Goal: Transaction & Acquisition: Obtain resource

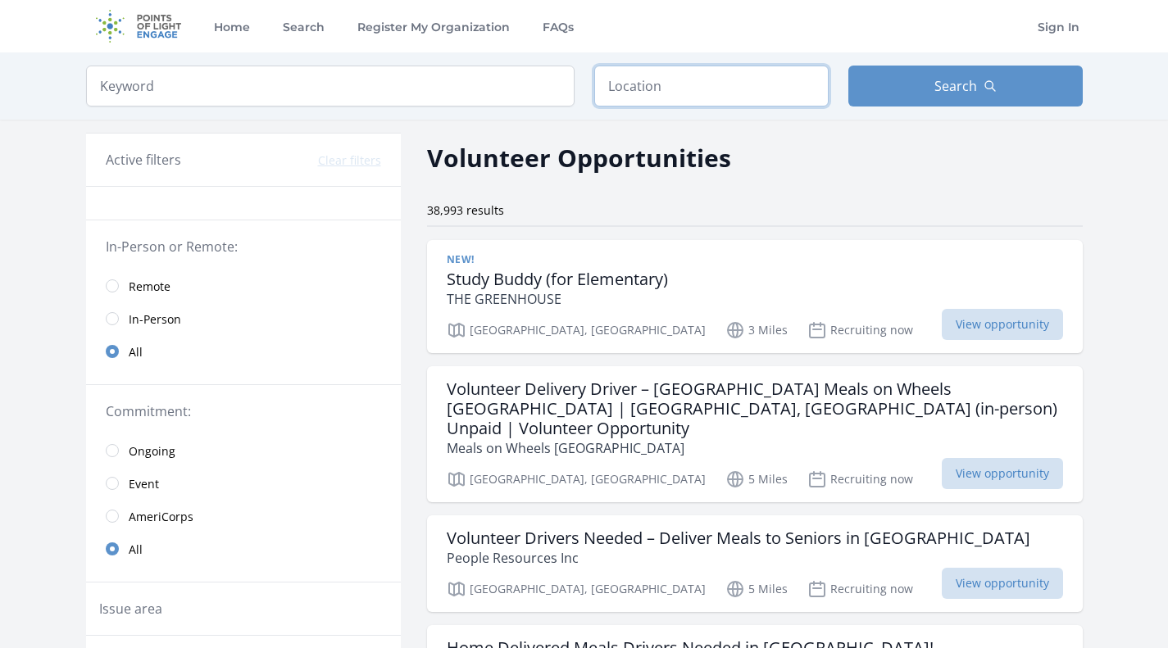
click at [684, 80] on input "text" at bounding box center [711, 86] width 234 height 41
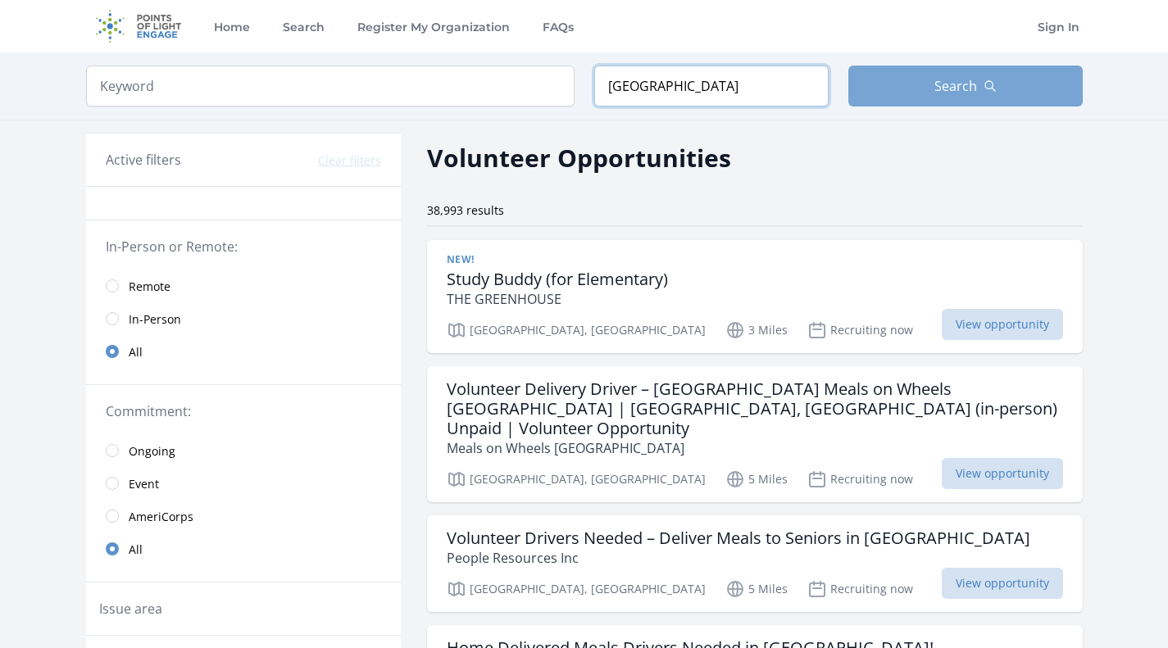
type input "sacramento"
click at [884, 77] on button "Search" at bounding box center [966, 86] width 234 height 41
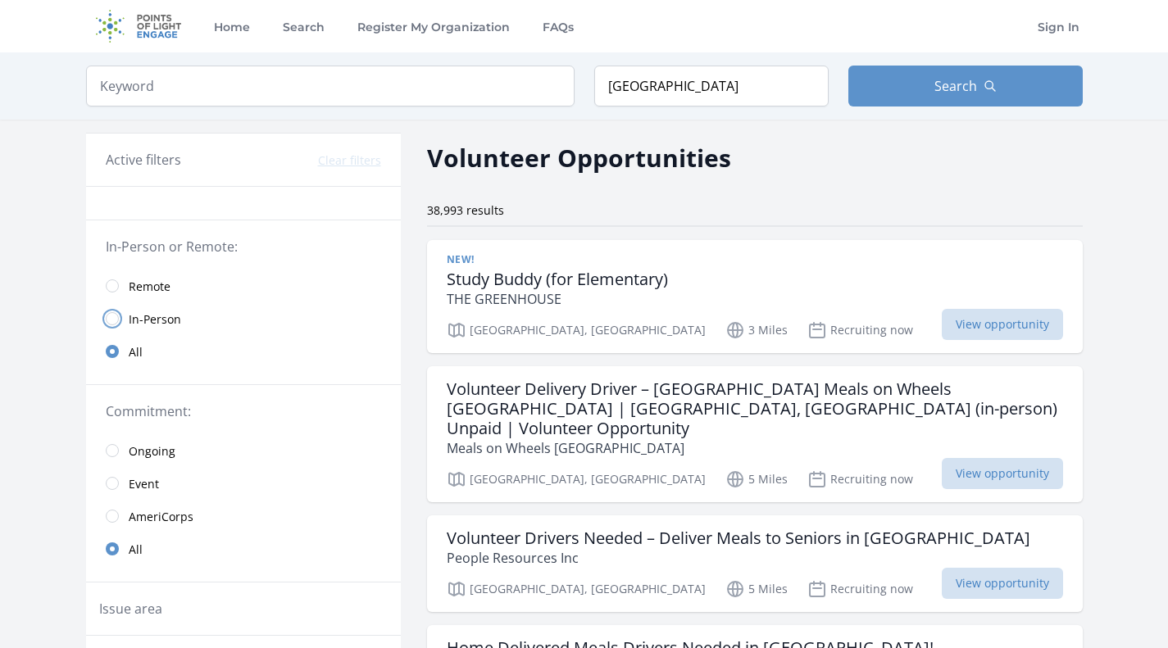
click at [115, 315] on input "radio" at bounding box center [112, 318] width 13 height 13
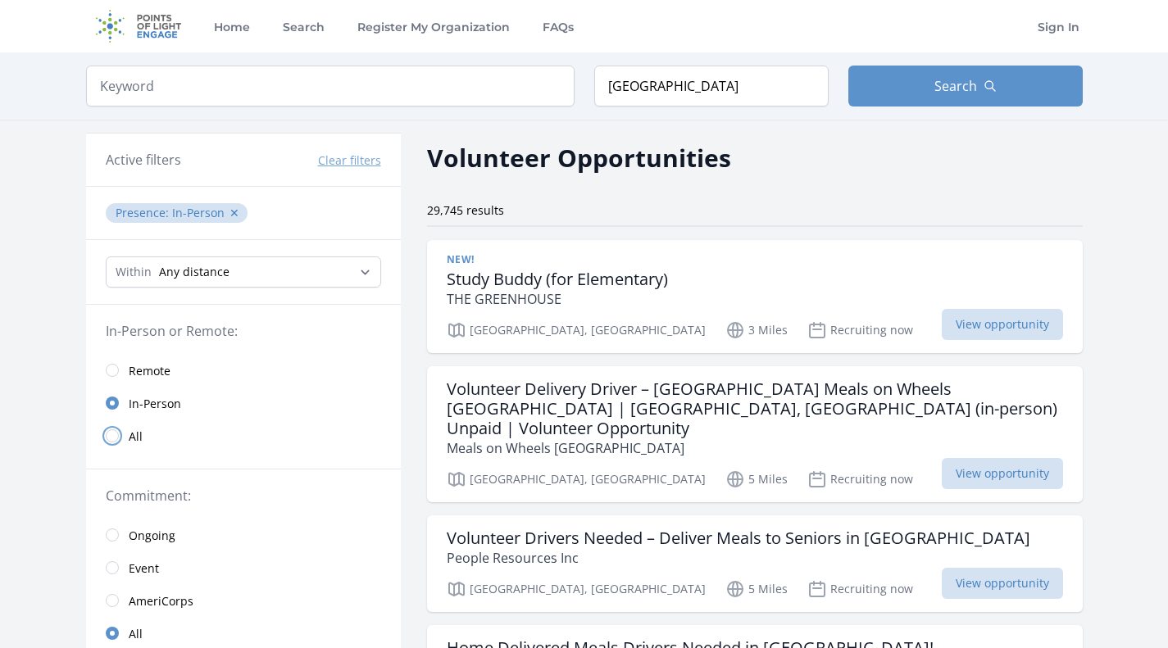
click at [112, 433] on input "radio" at bounding box center [112, 436] width 13 height 13
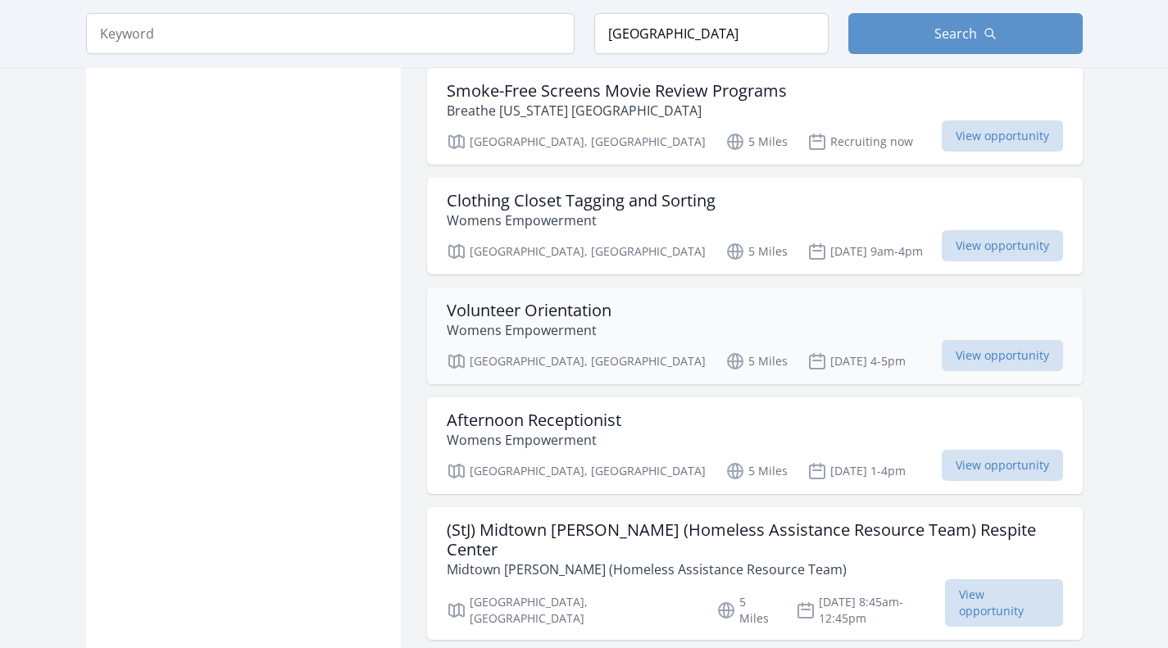
scroll to position [1254, 0]
click at [1008, 339] on span "View opportunity" at bounding box center [1002, 354] width 121 height 31
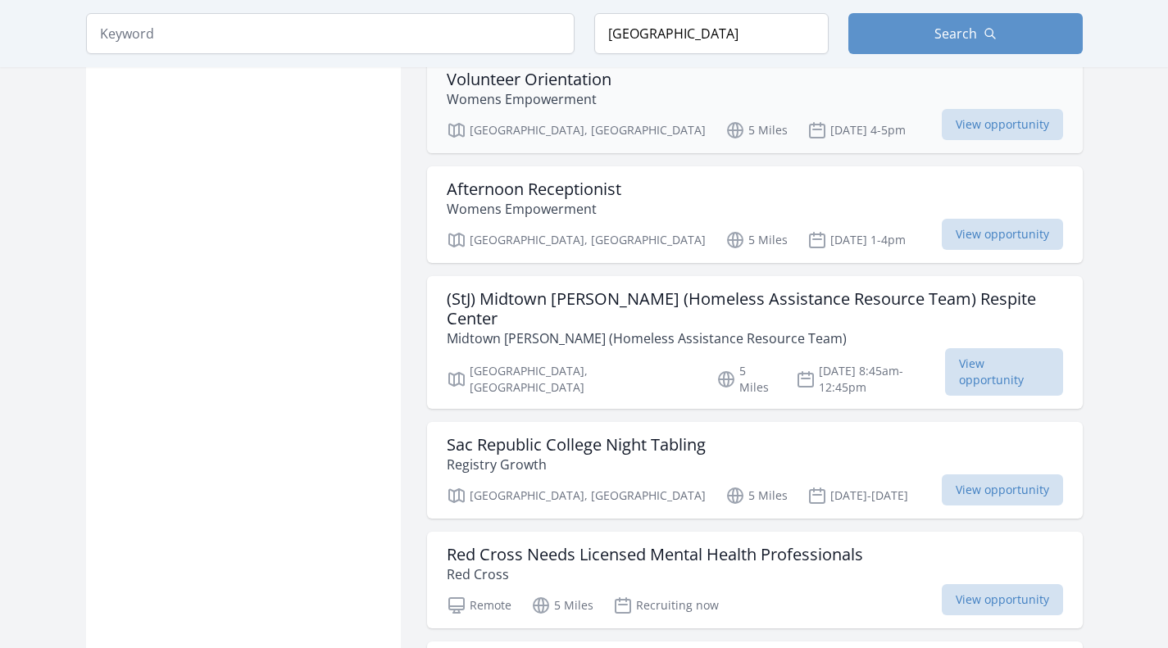
scroll to position [1496, 0]
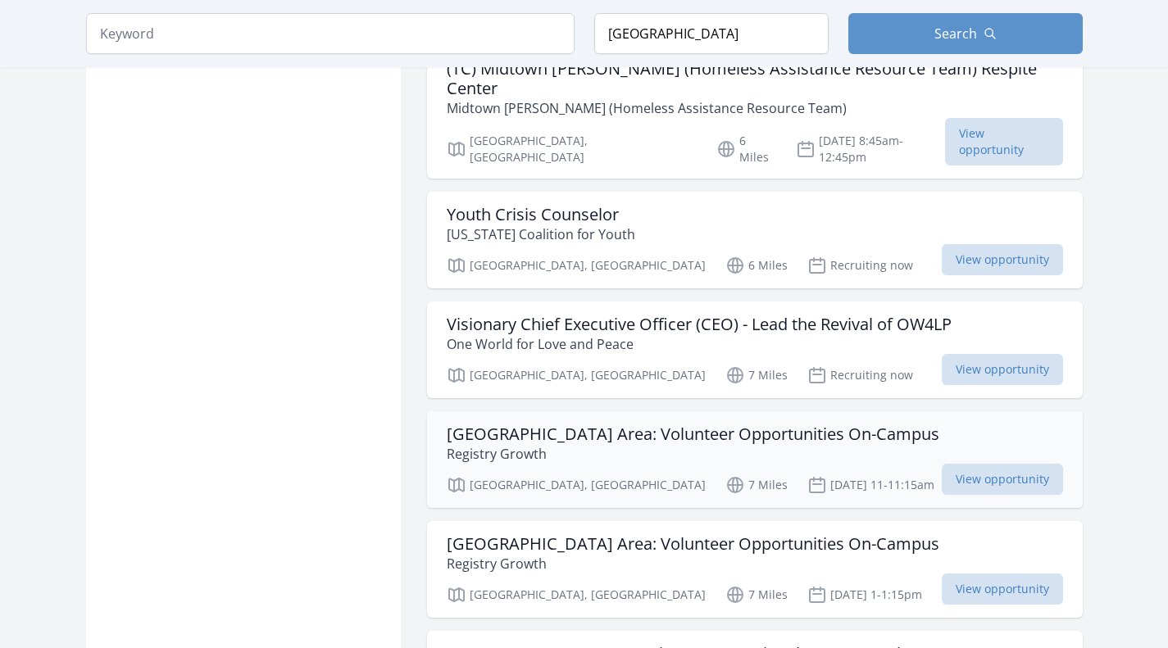
scroll to position [2760, 0]
click at [556, 424] on h3 "Sacramento Area: Volunteer Opportunities On-Campus" at bounding box center [693, 434] width 493 height 20
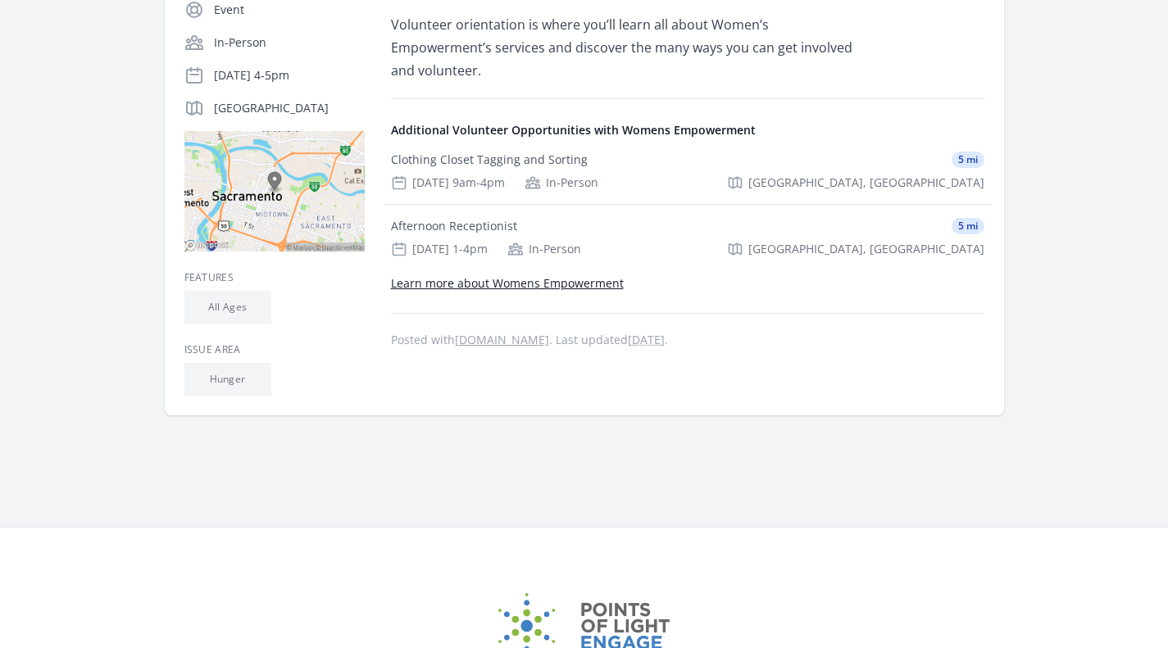
scroll to position [334, 0]
click at [431, 204] on div "Afternoon Receptionist 5 mi Jul 23rd 1-4pm In-Person Sacramento, CA" at bounding box center [687, 237] width 607 height 66
click at [441, 217] on div "Afternoon Receptionist" at bounding box center [454, 225] width 126 height 16
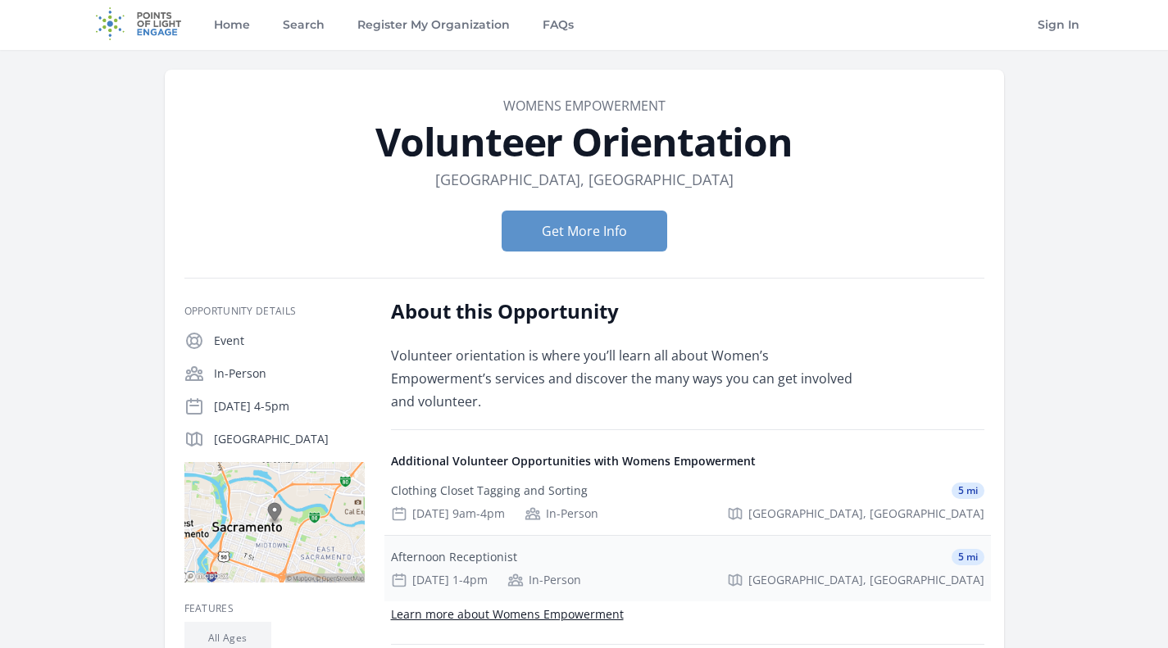
scroll to position [0, 0]
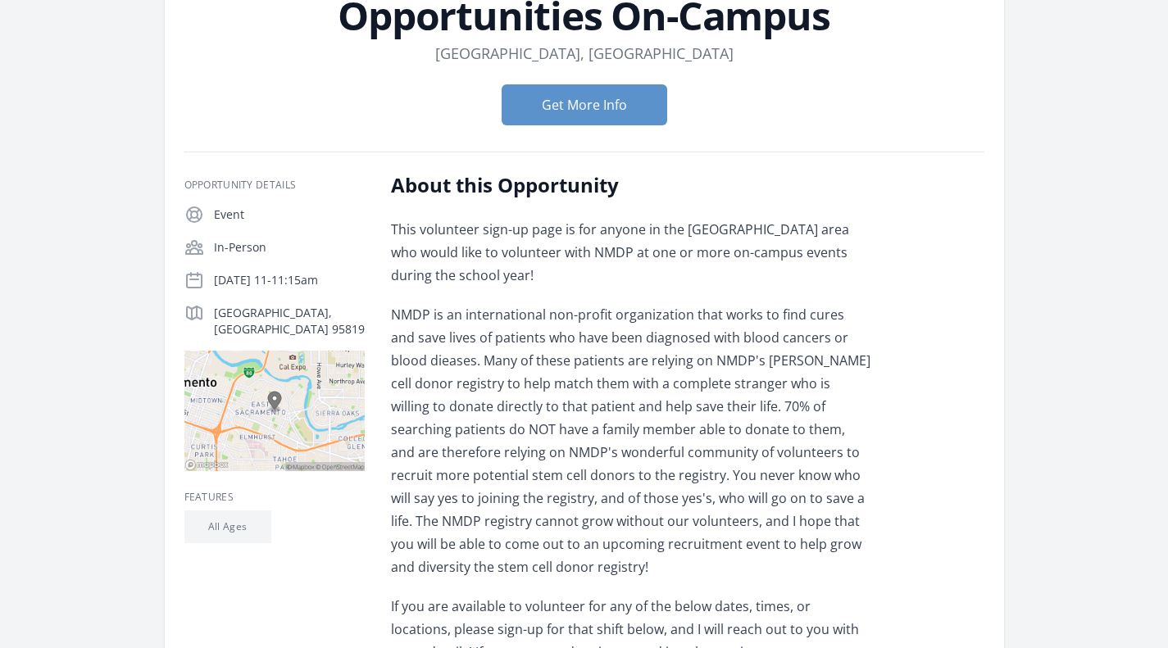
scroll to position [165, 0]
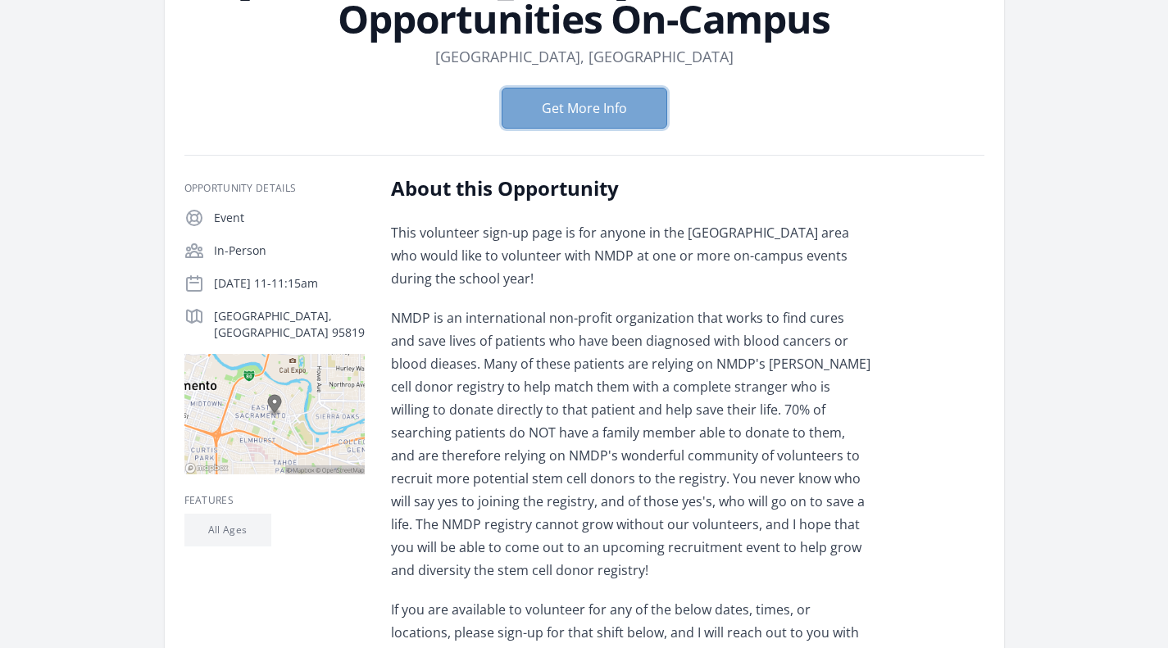
click at [554, 110] on button "Get More Info" at bounding box center [585, 108] width 166 height 41
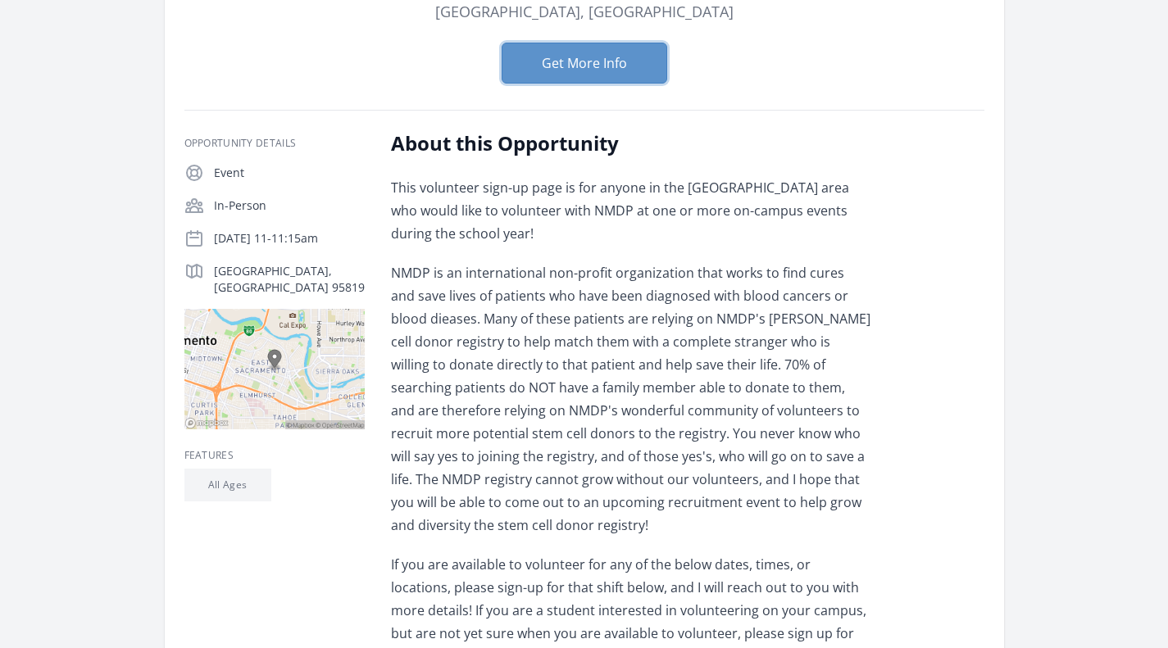
scroll to position [0, 0]
